Goal: Find specific page/section: Find specific page/section

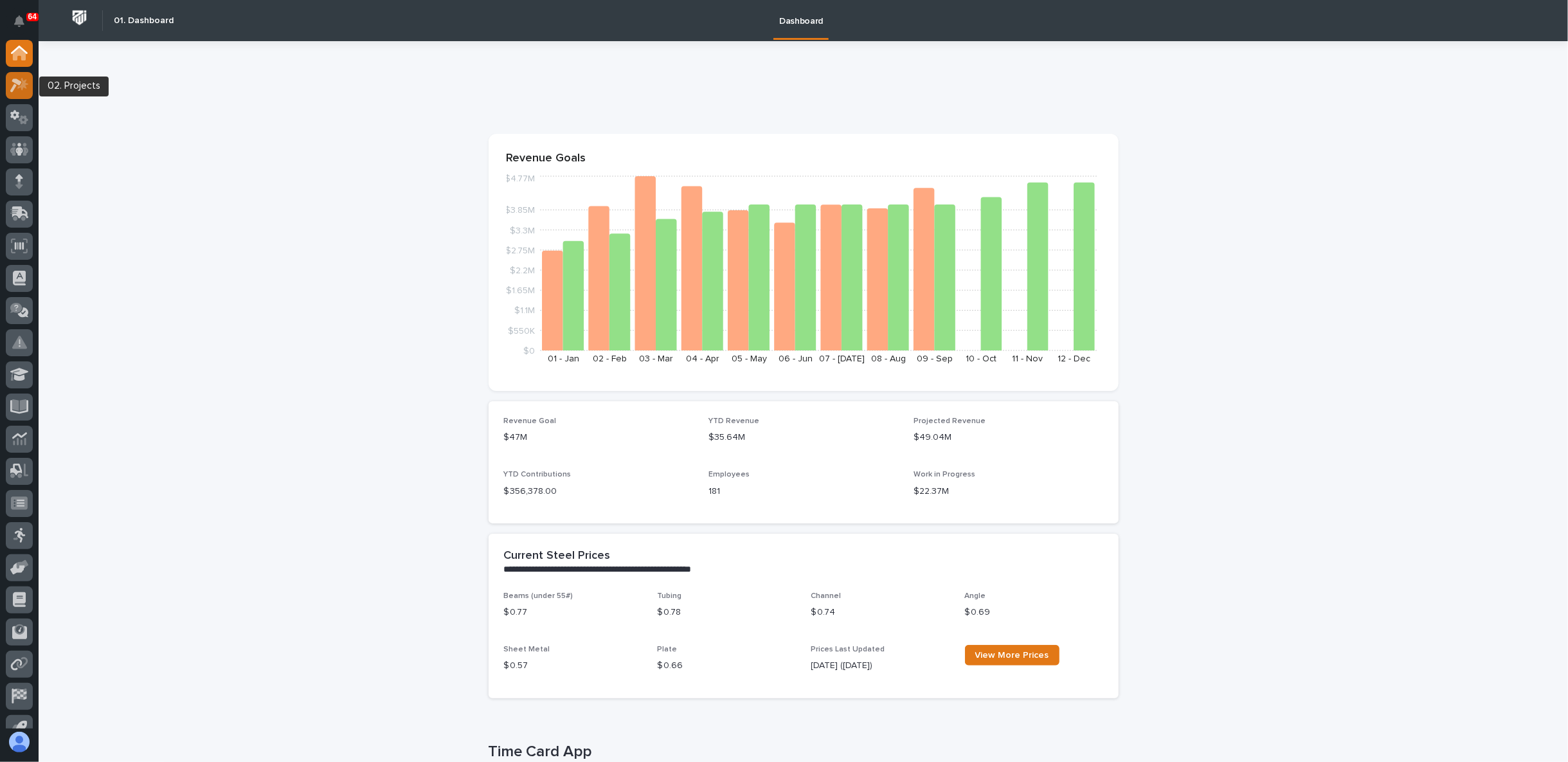
click at [27, 82] on icon at bounding box center [19, 85] width 18 height 15
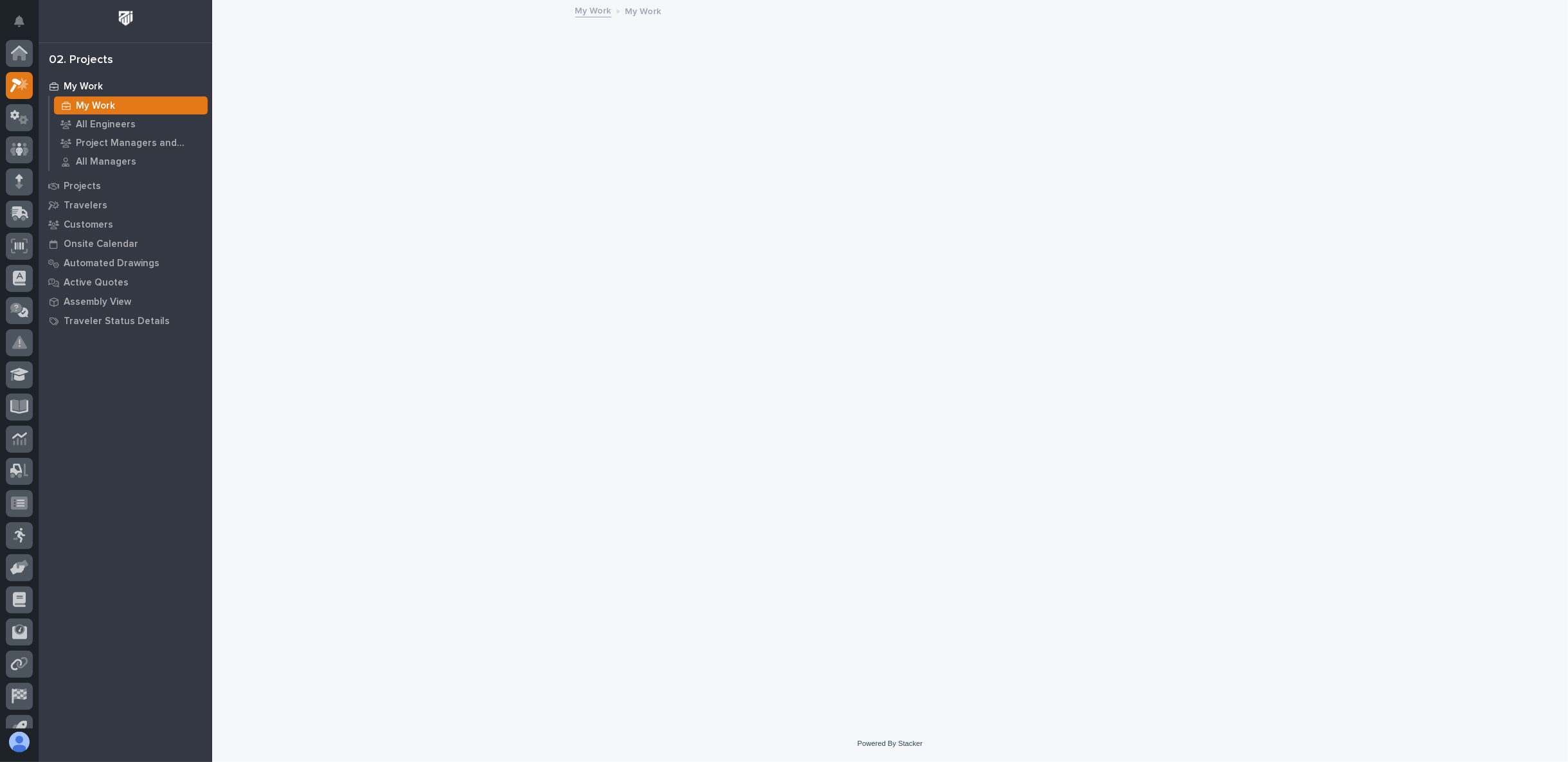
scroll to position [32, 0]
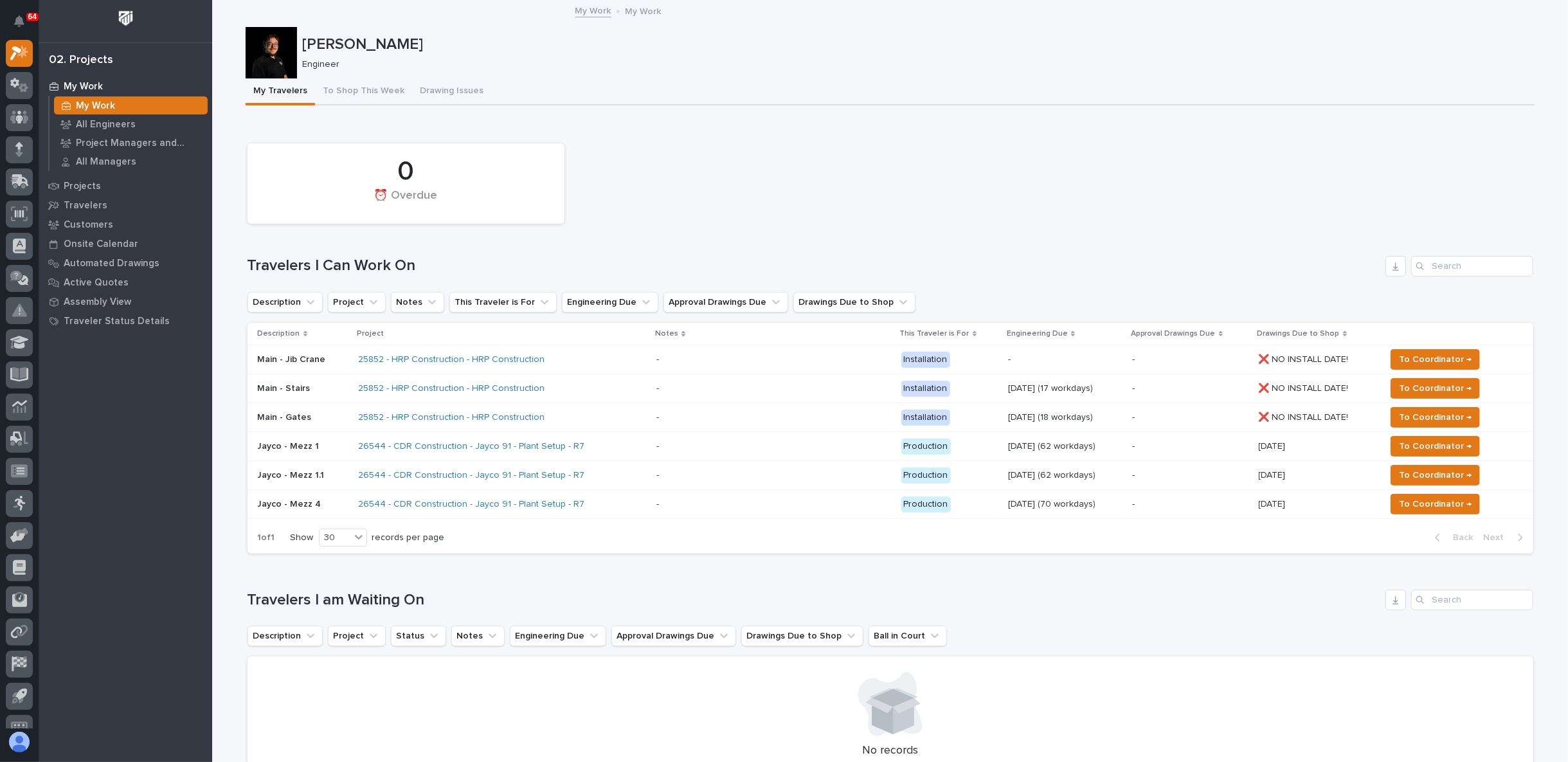
click at [375, 499] on link "26544 - CDR Construction - Jayco 91 - Plant Setup - R7" at bounding box center [471, 504] width 227 height 11
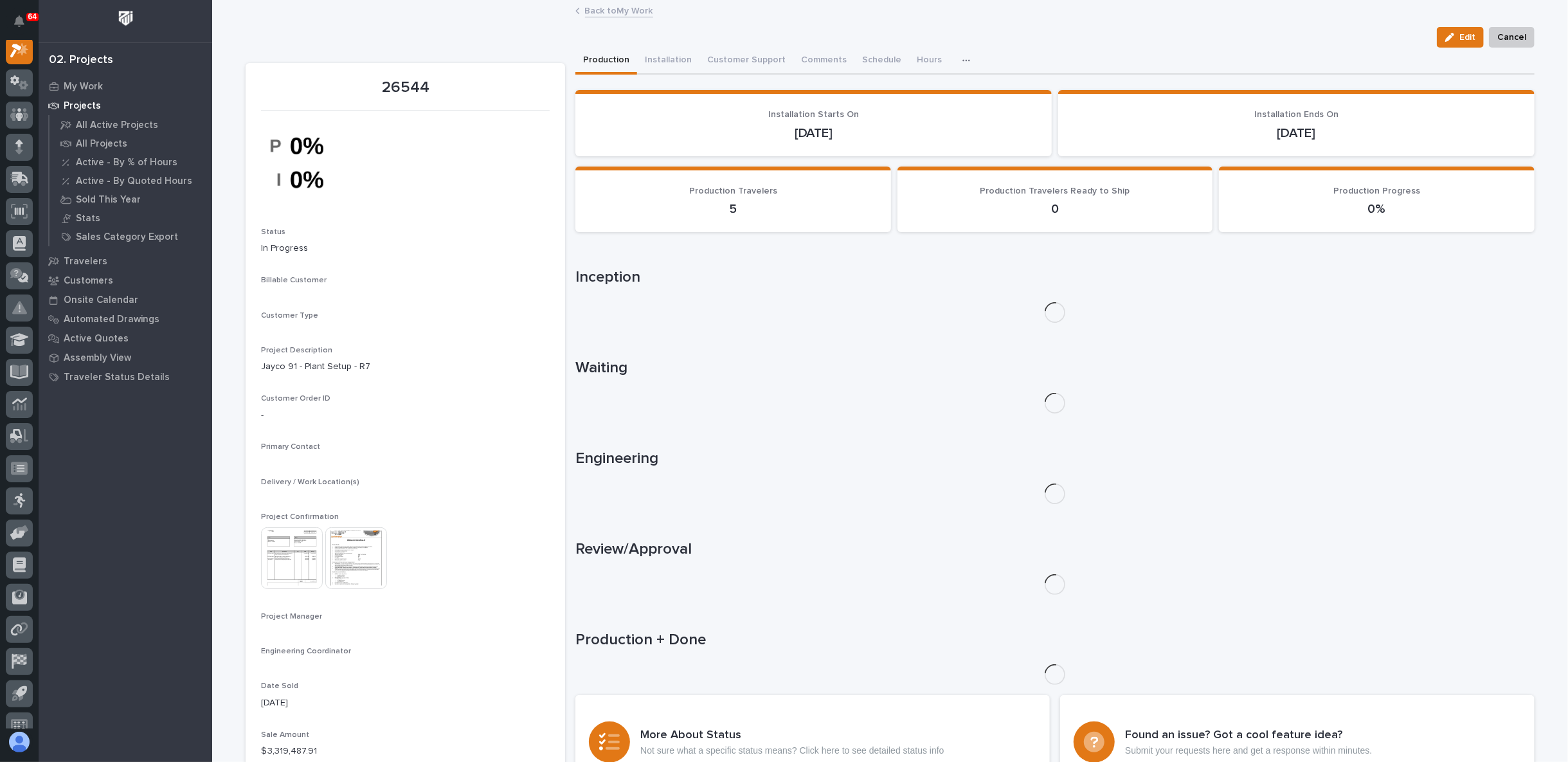
scroll to position [32, 0]
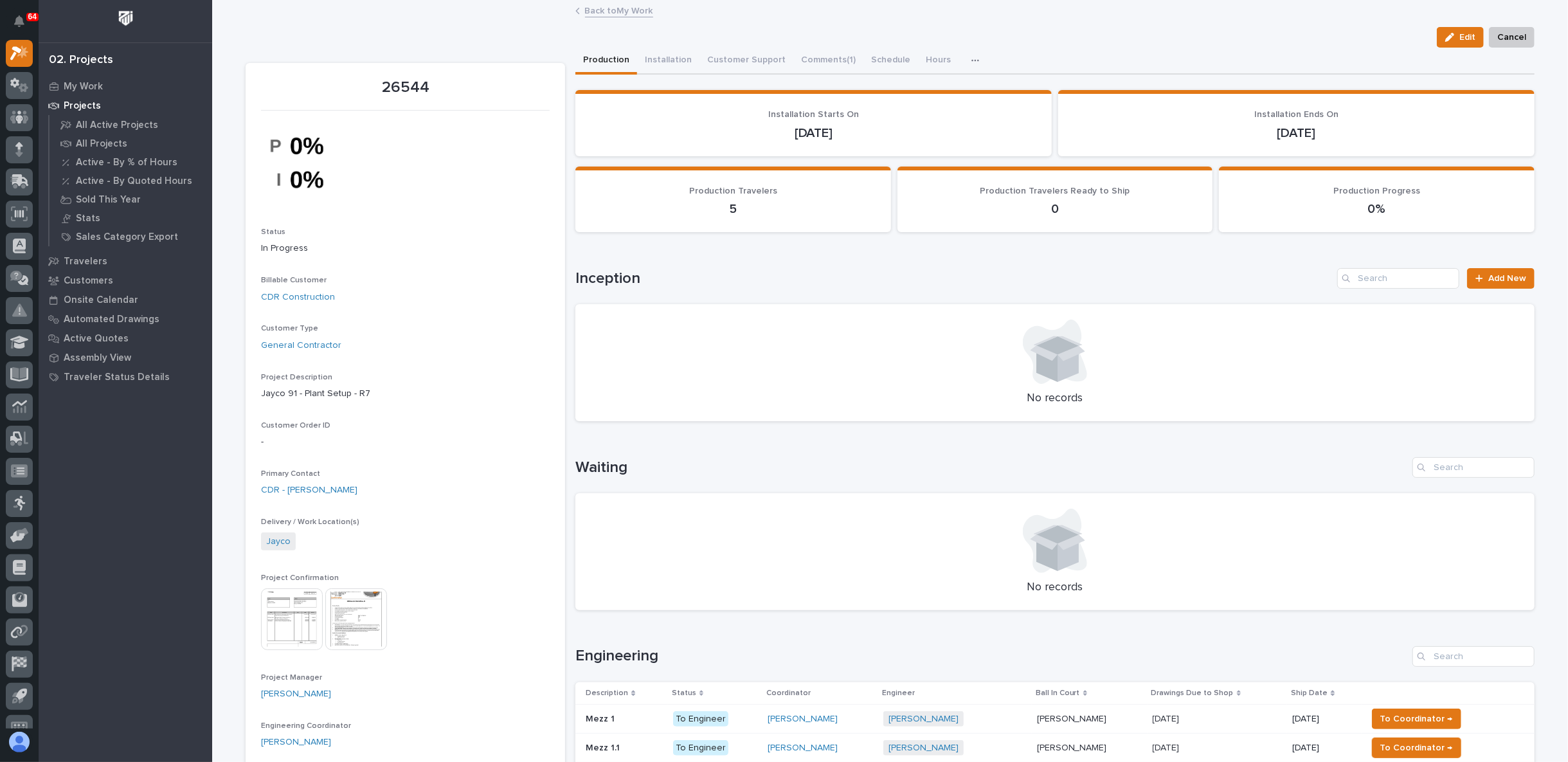
click at [362, 615] on img at bounding box center [356, 619] width 62 height 62
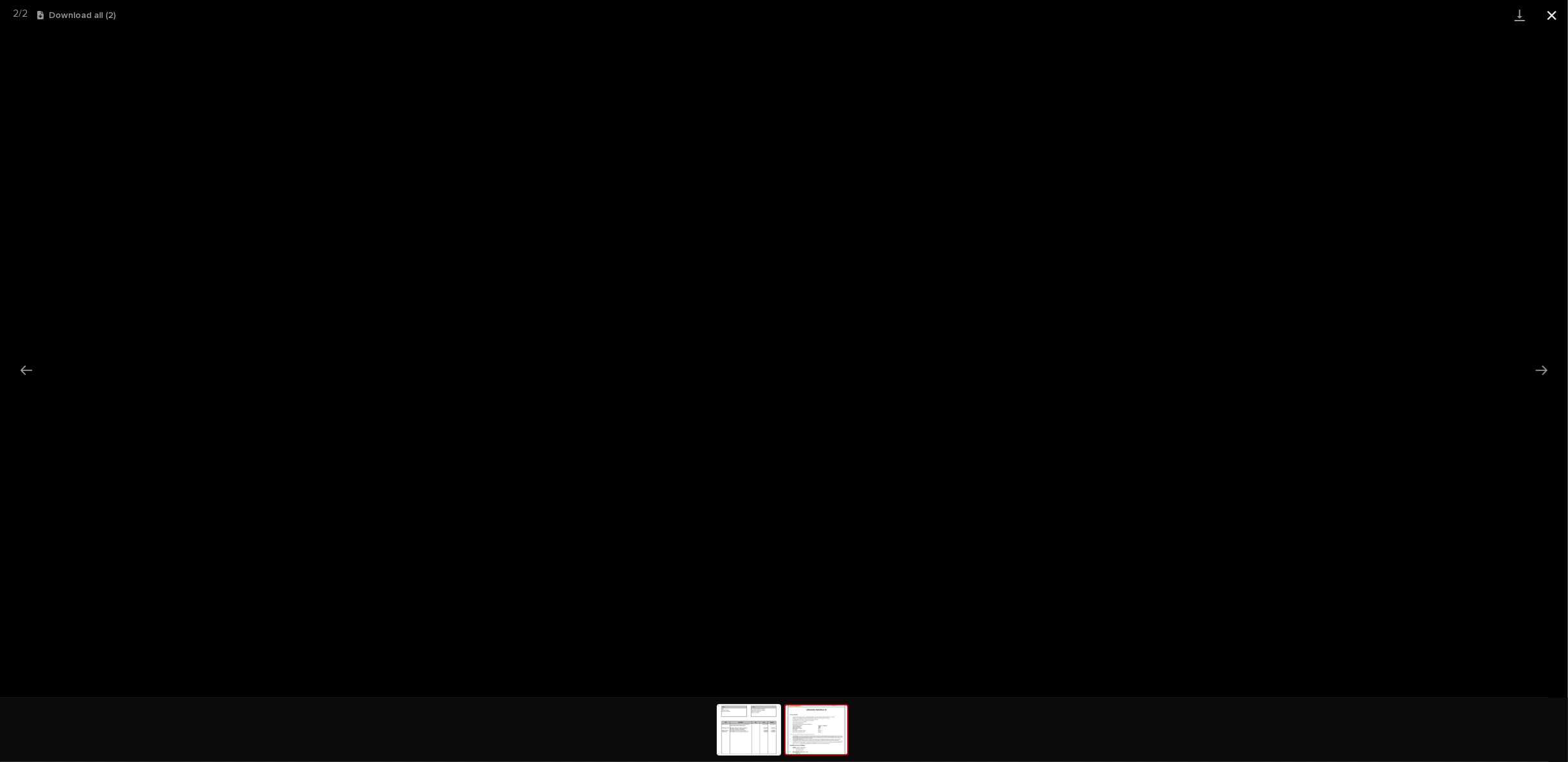
click at [1551, 11] on button "Close gallery" at bounding box center [1552, 15] width 32 height 30
